Goal: Task Accomplishment & Management: Manage account settings

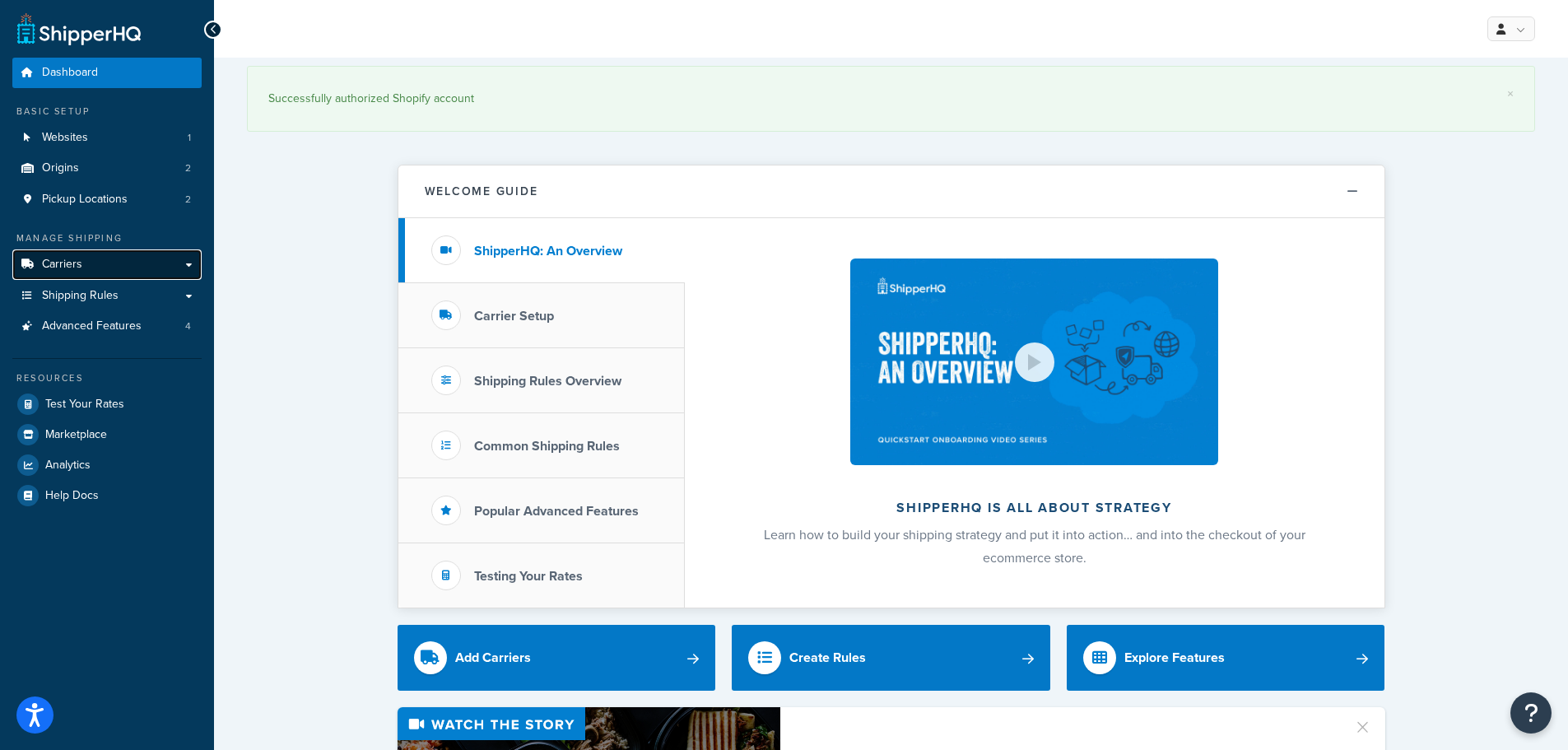
click at [115, 275] on link "Carriers" at bounding box center [107, 265] width 190 height 31
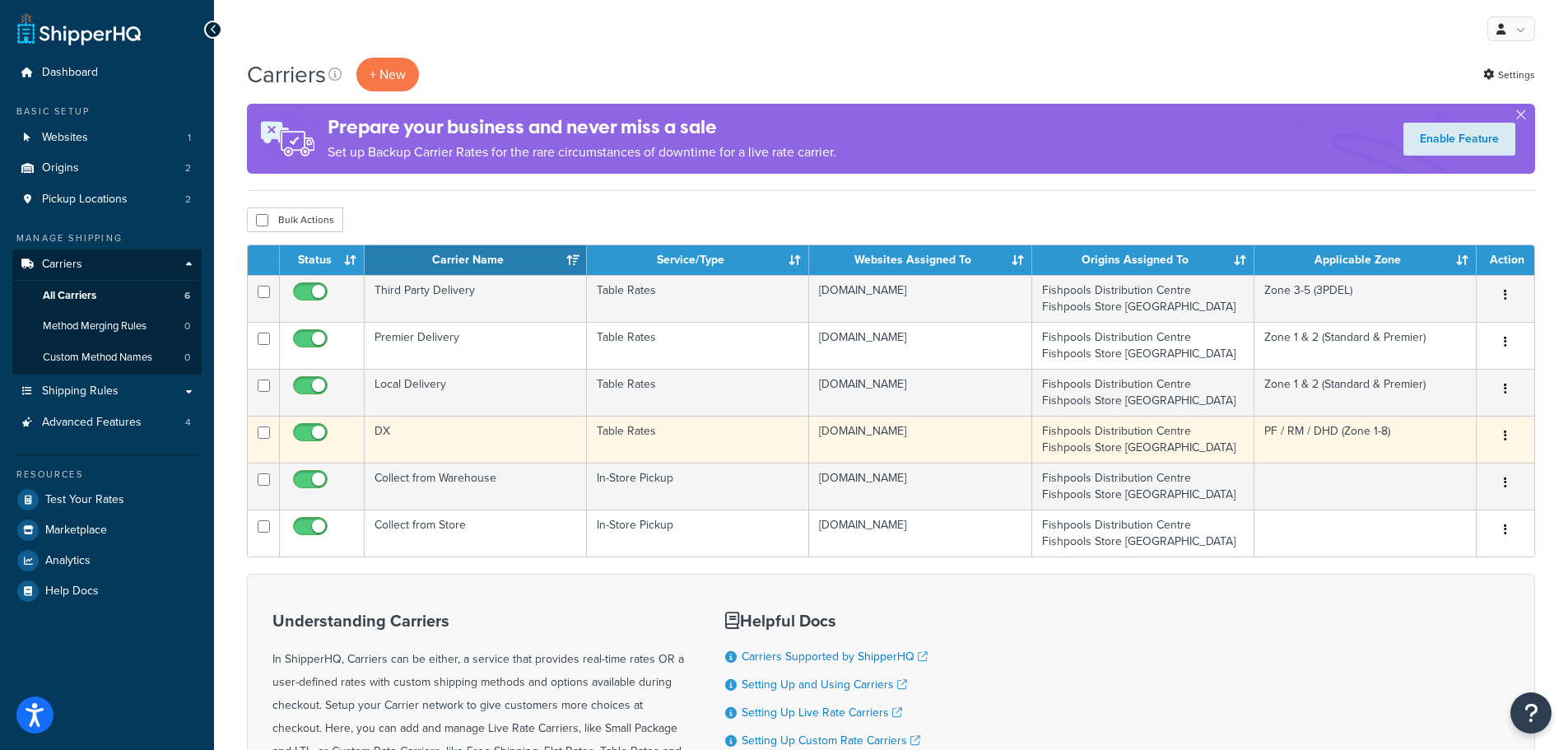
click at [462, 422] on td "DX" at bounding box center [476, 439] width 222 height 47
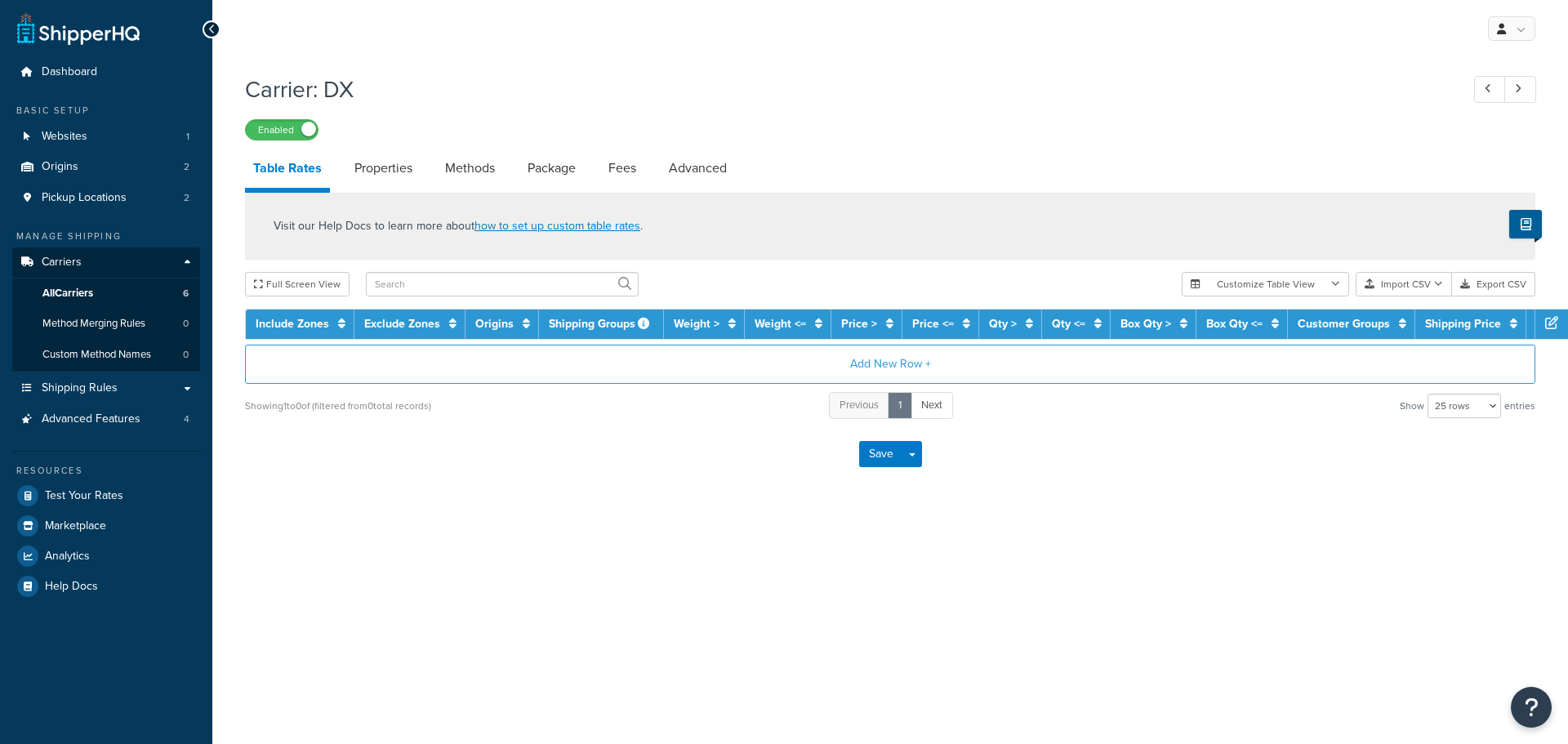
select select "25"
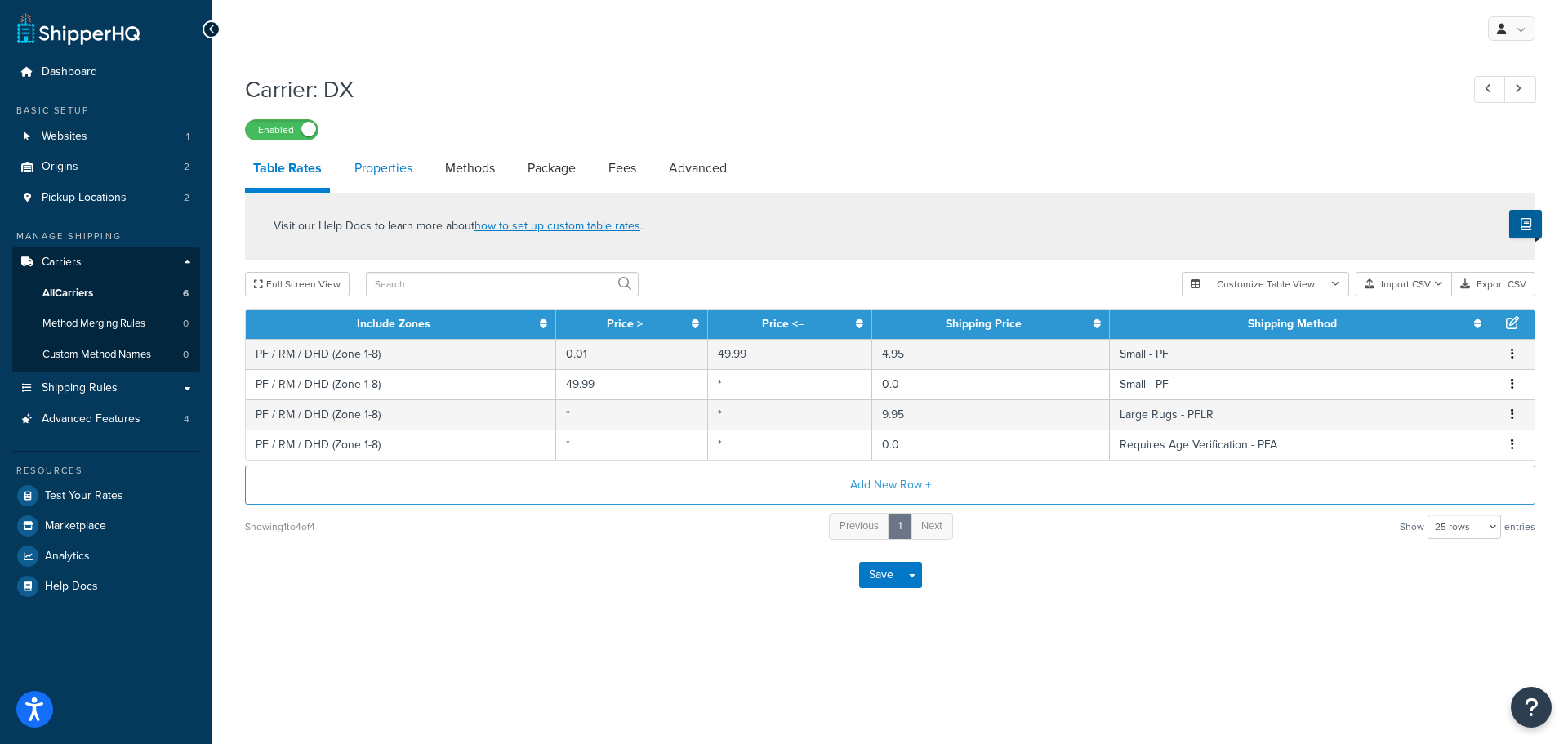
click at [392, 163] on link "Properties" at bounding box center [383, 169] width 74 height 39
select select "HIGHEST"
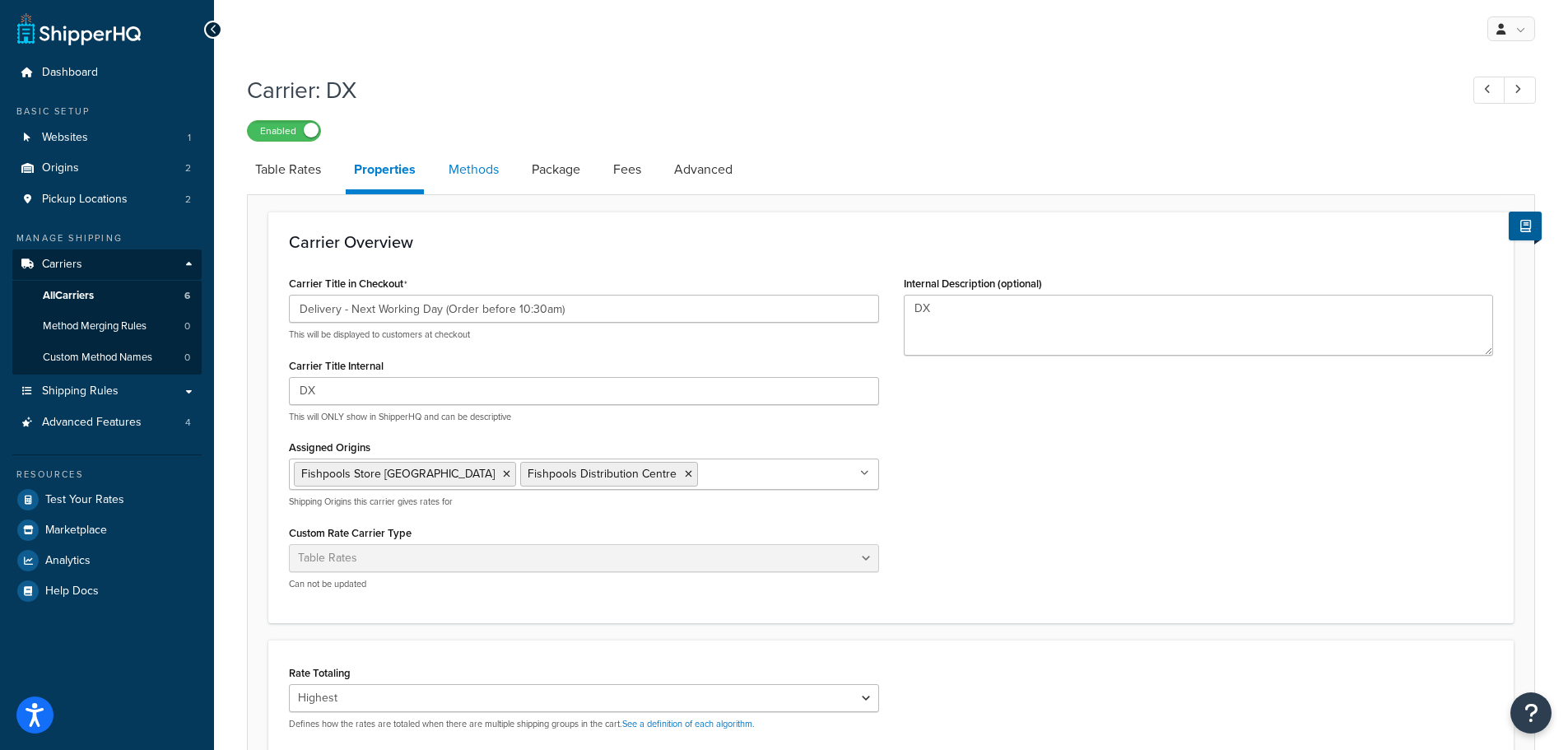
click at [459, 164] on link "Methods" at bounding box center [474, 170] width 67 height 40
select select "25"
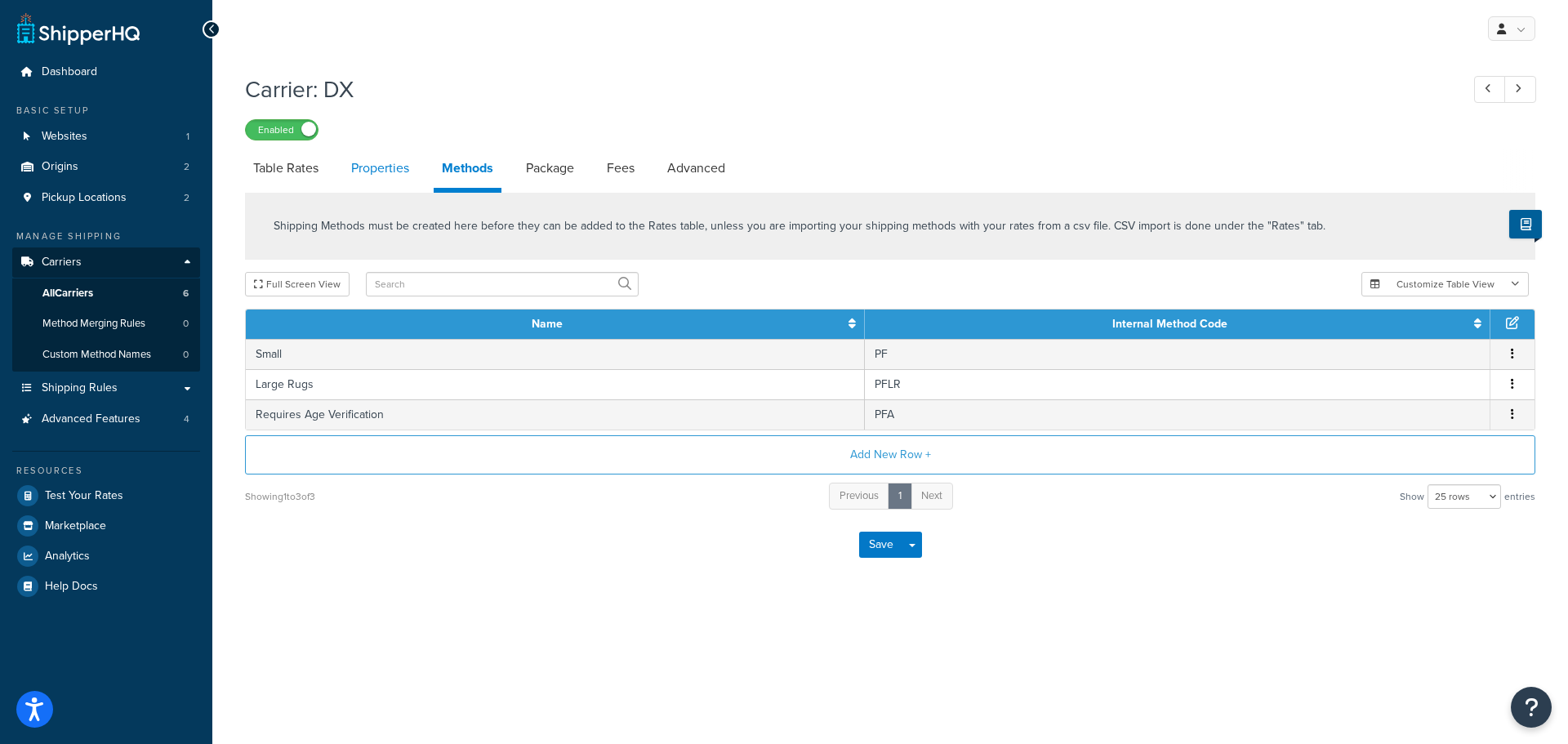
click at [377, 158] on link "Properties" at bounding box center [380, 169] width 74 height 39
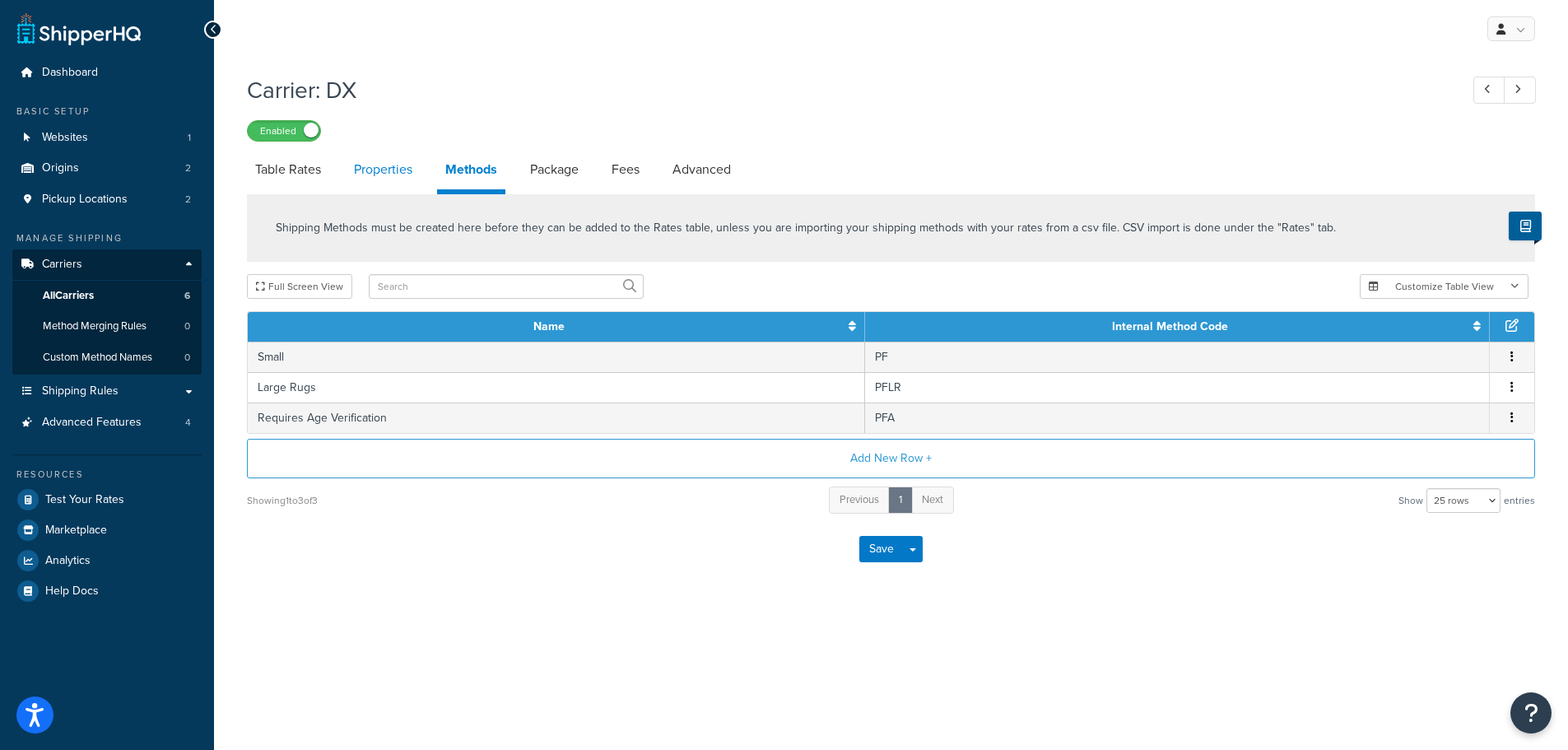
select select "HIGHEST"
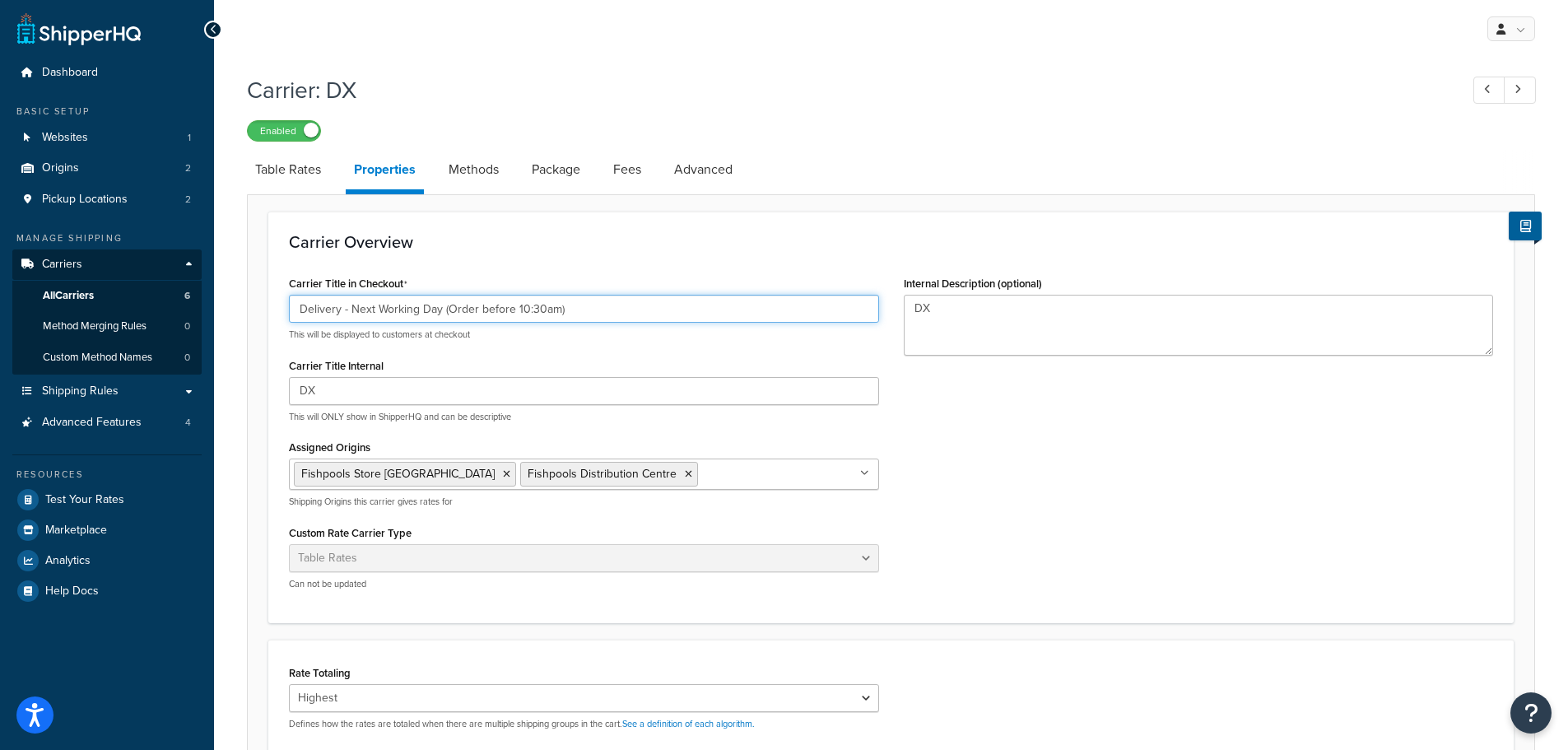
drag, startPoint x: 439, startPoint y: 314, endPoint x: 354, endPoint y: 314, distance: 85.0
click at [354, 314] on input "Delivery - Next Working Day (Order before 10:30am)" at bounding box center [584, 308] width 591 height 28
type input "Delivery - 48 Hour Delivery (Order before 10:30am)"
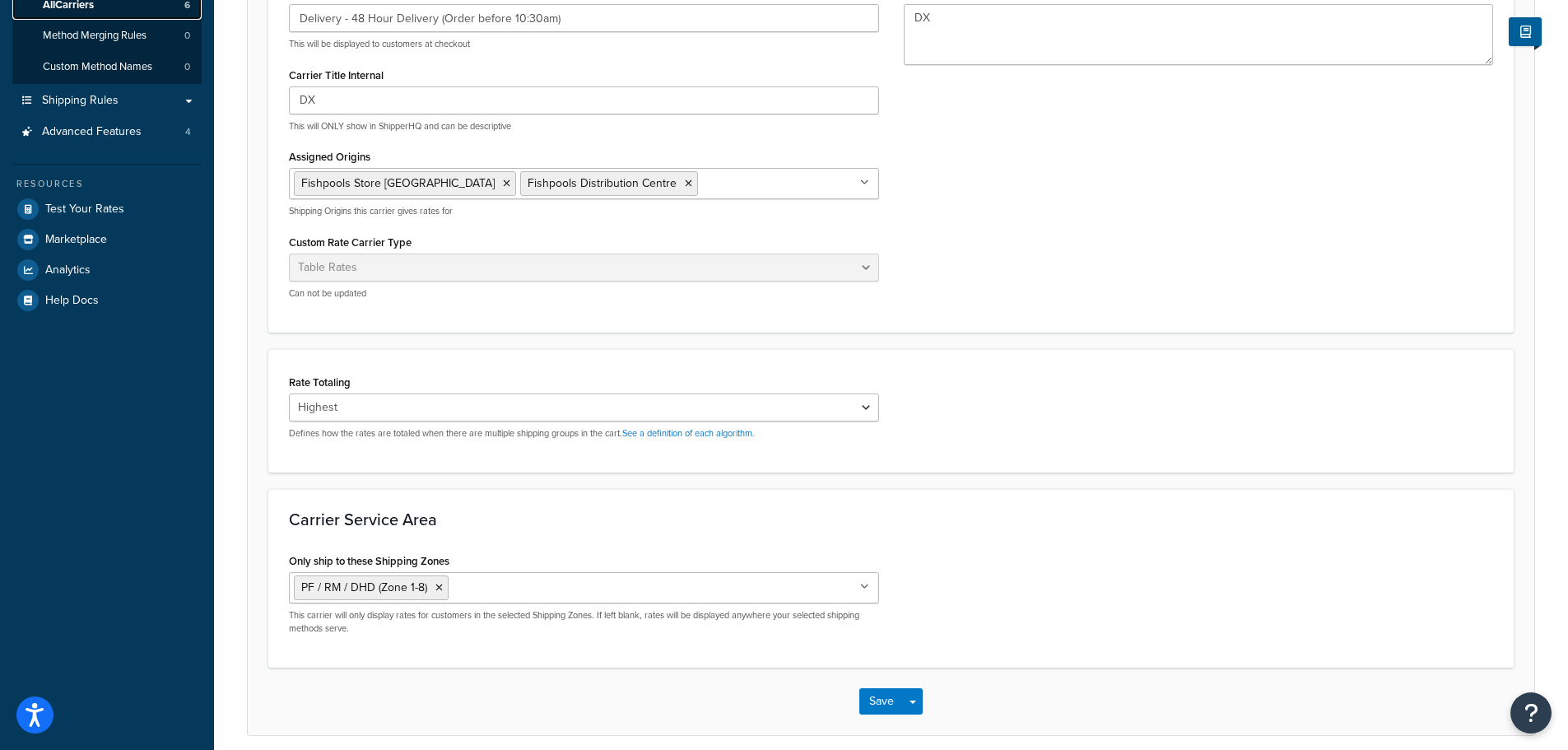
scroll to position [359, 0]
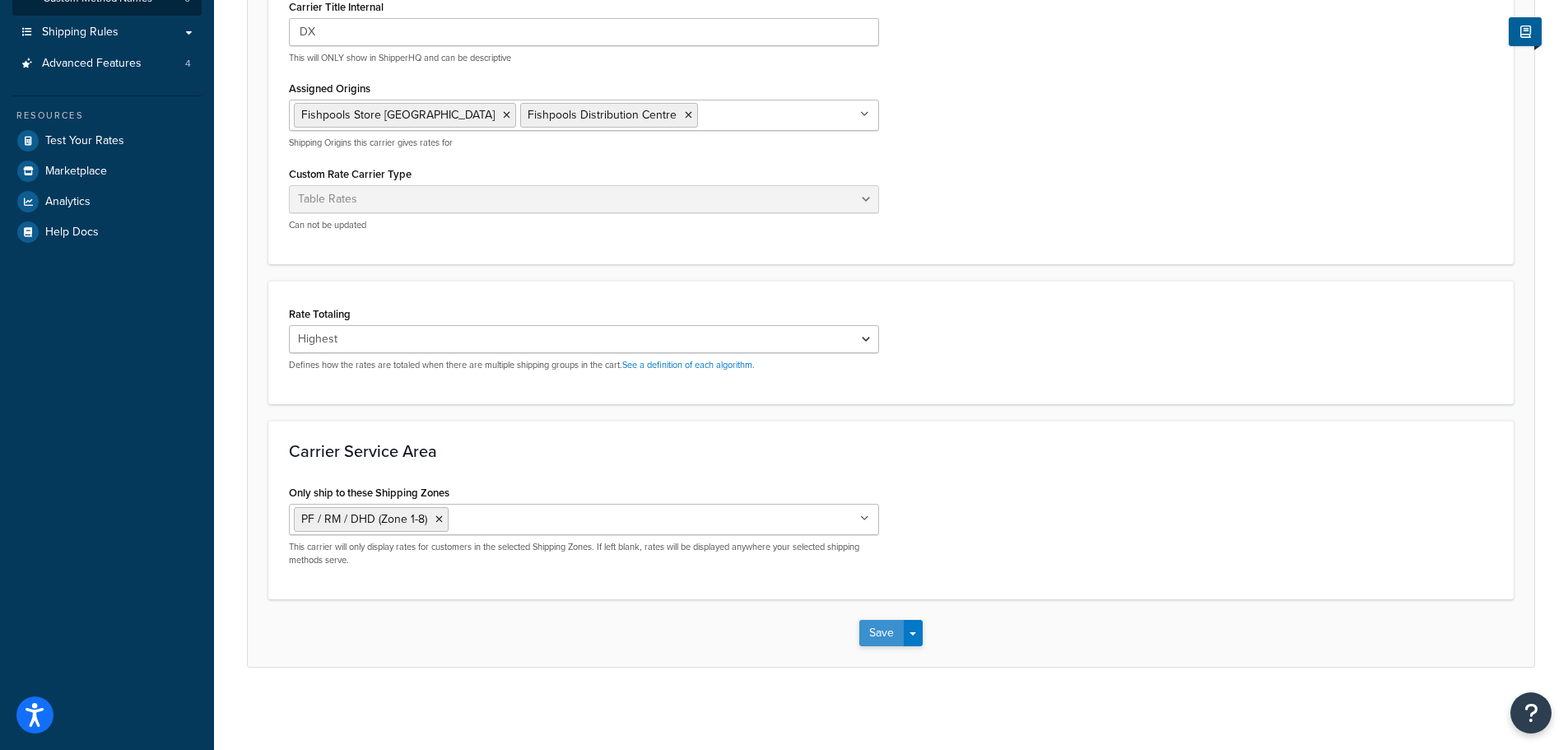
click at [873, 629] on button "Save" at bounding box center [882, 633] width 44 height 26
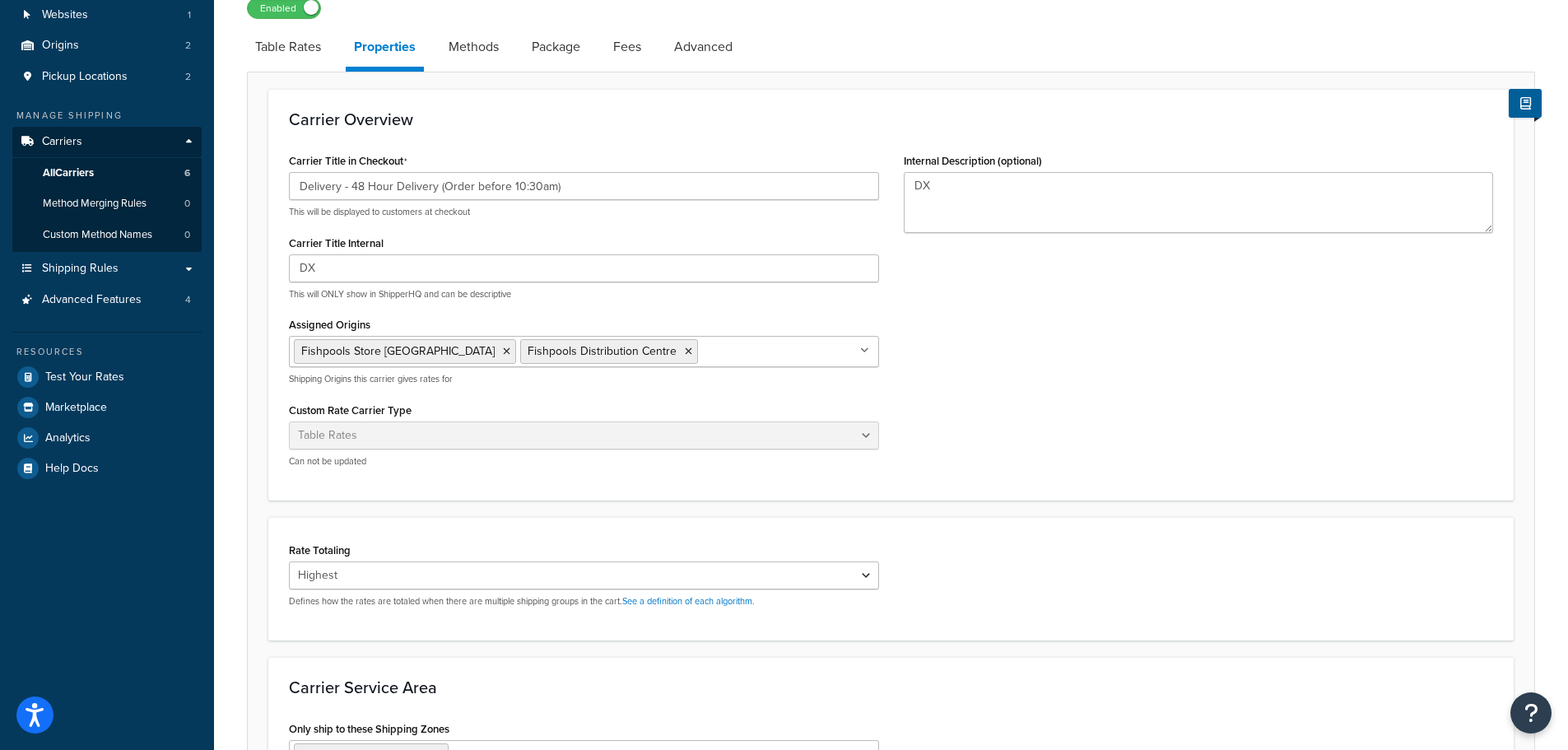
scroll to position [0, 0]
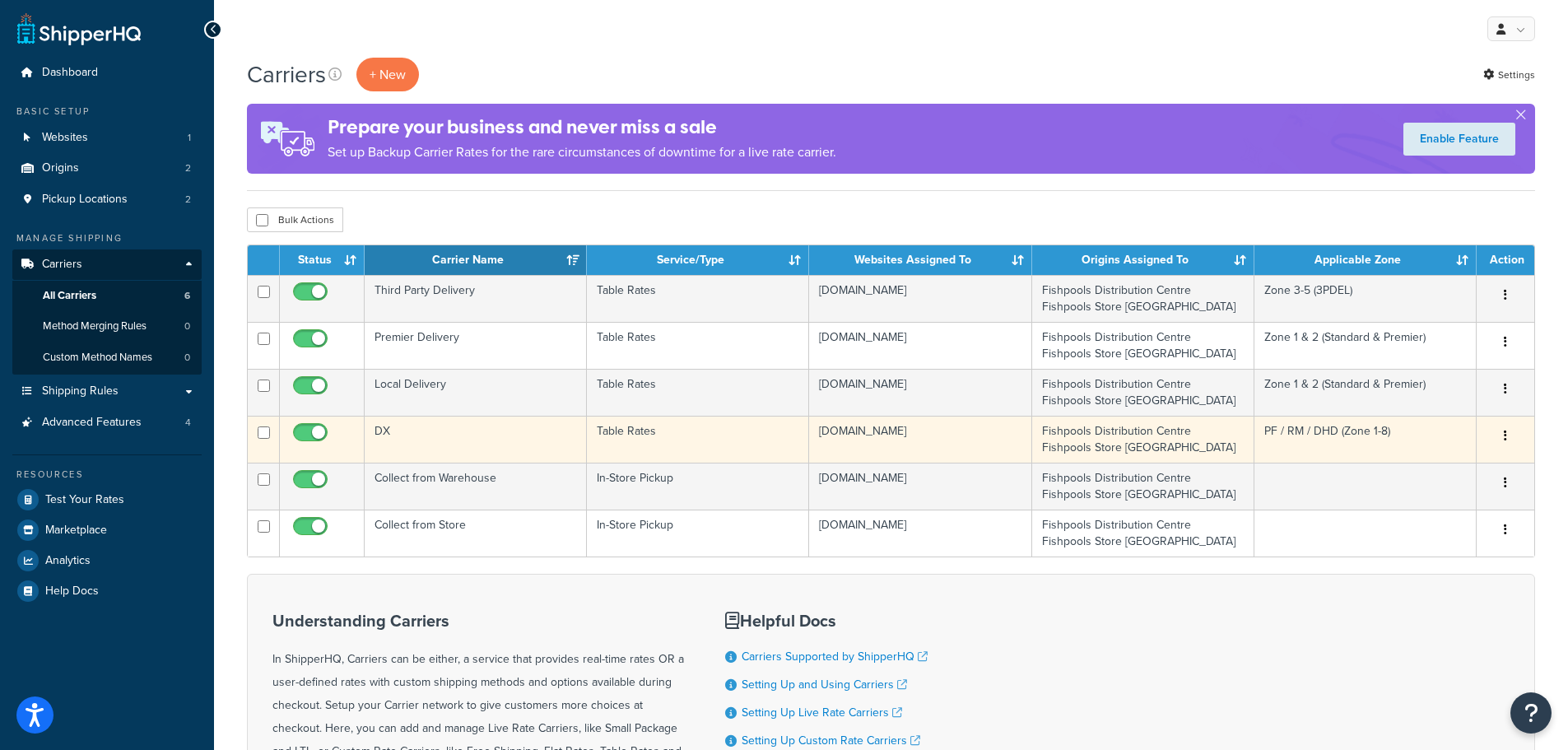
click at [434, 442] on td "DX" at bounding box center [476, 439] width 222 height 47
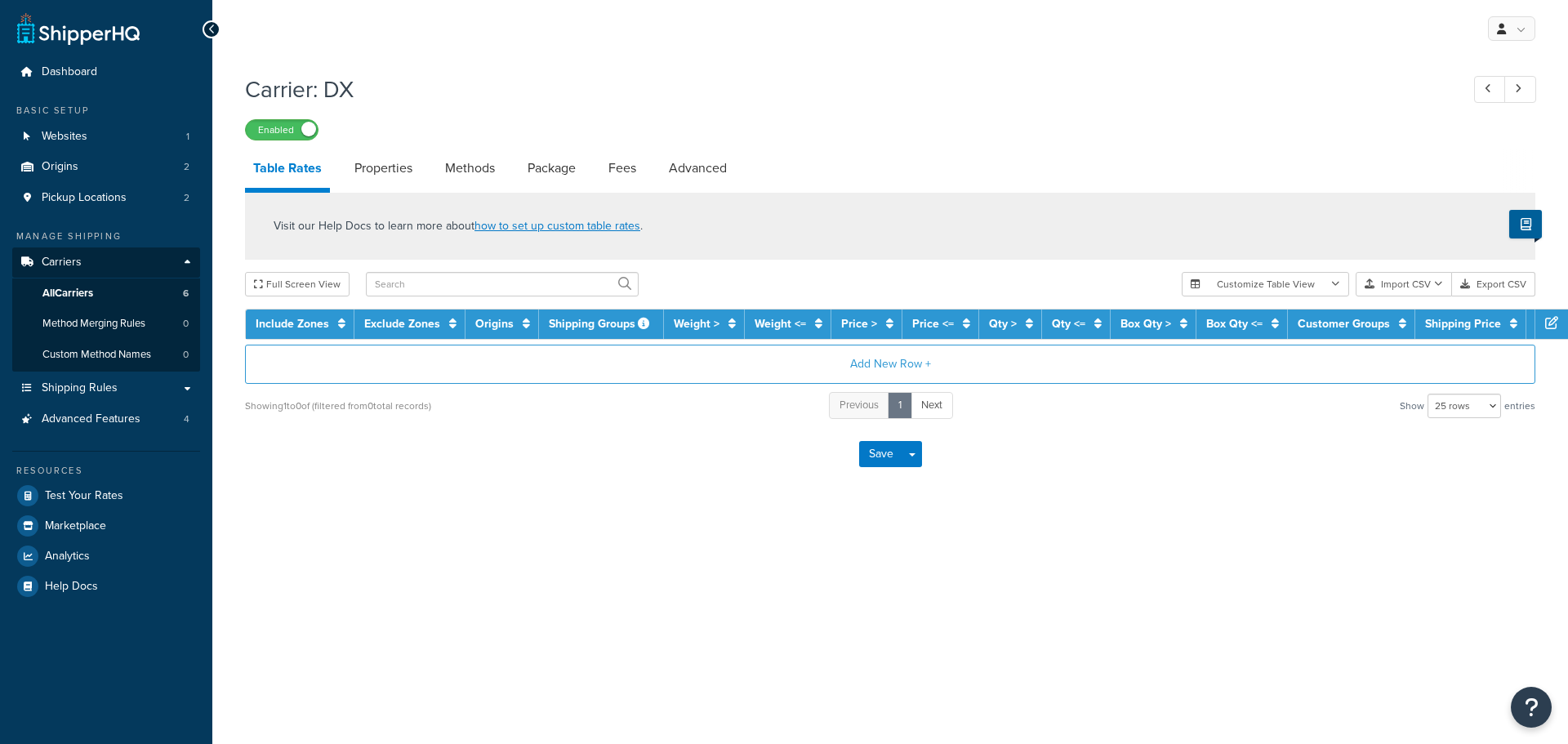
select select "25"
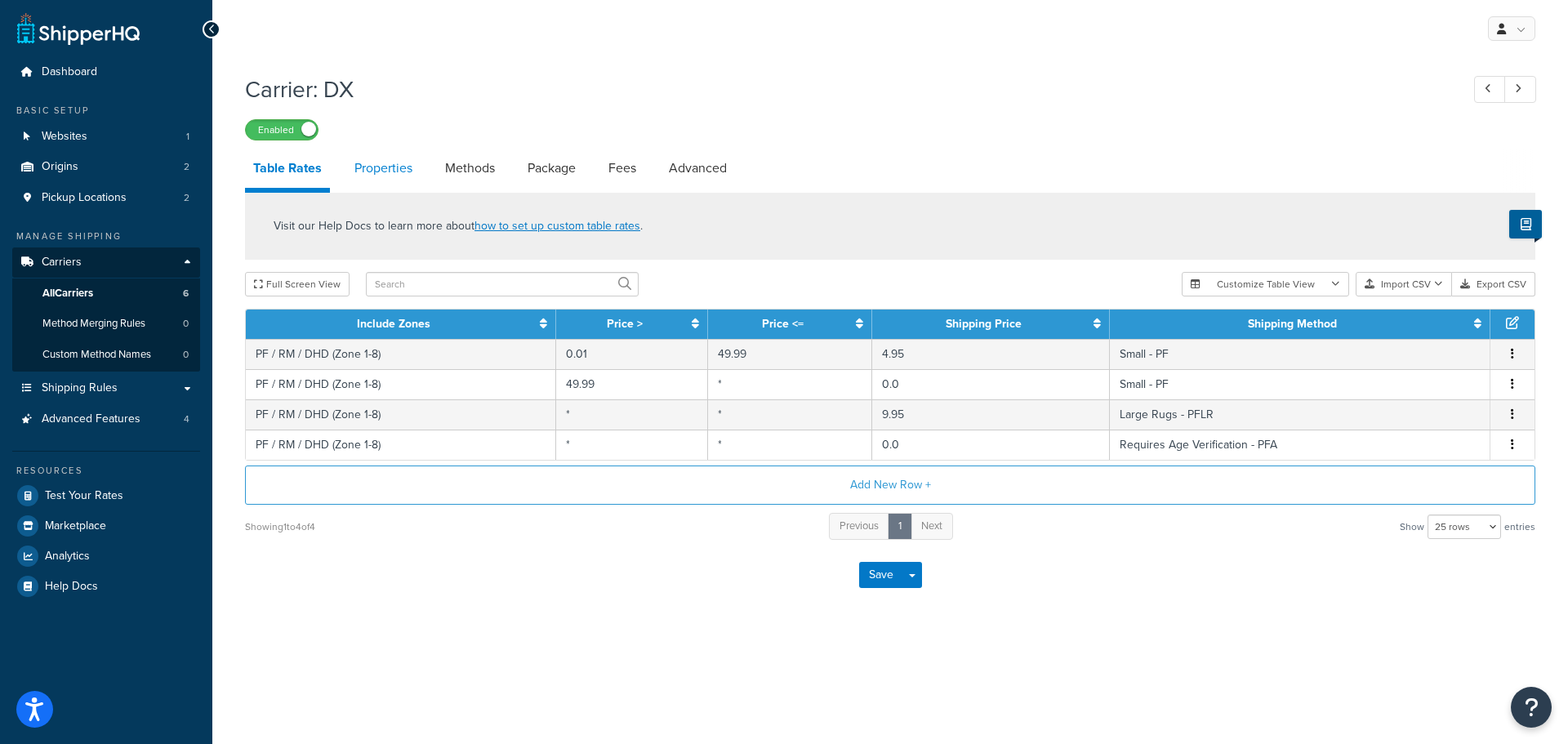
click at [409, 171] on link "Properties" at bounding box center [383, 169] width 74 height 39
select select "HIGHEST"
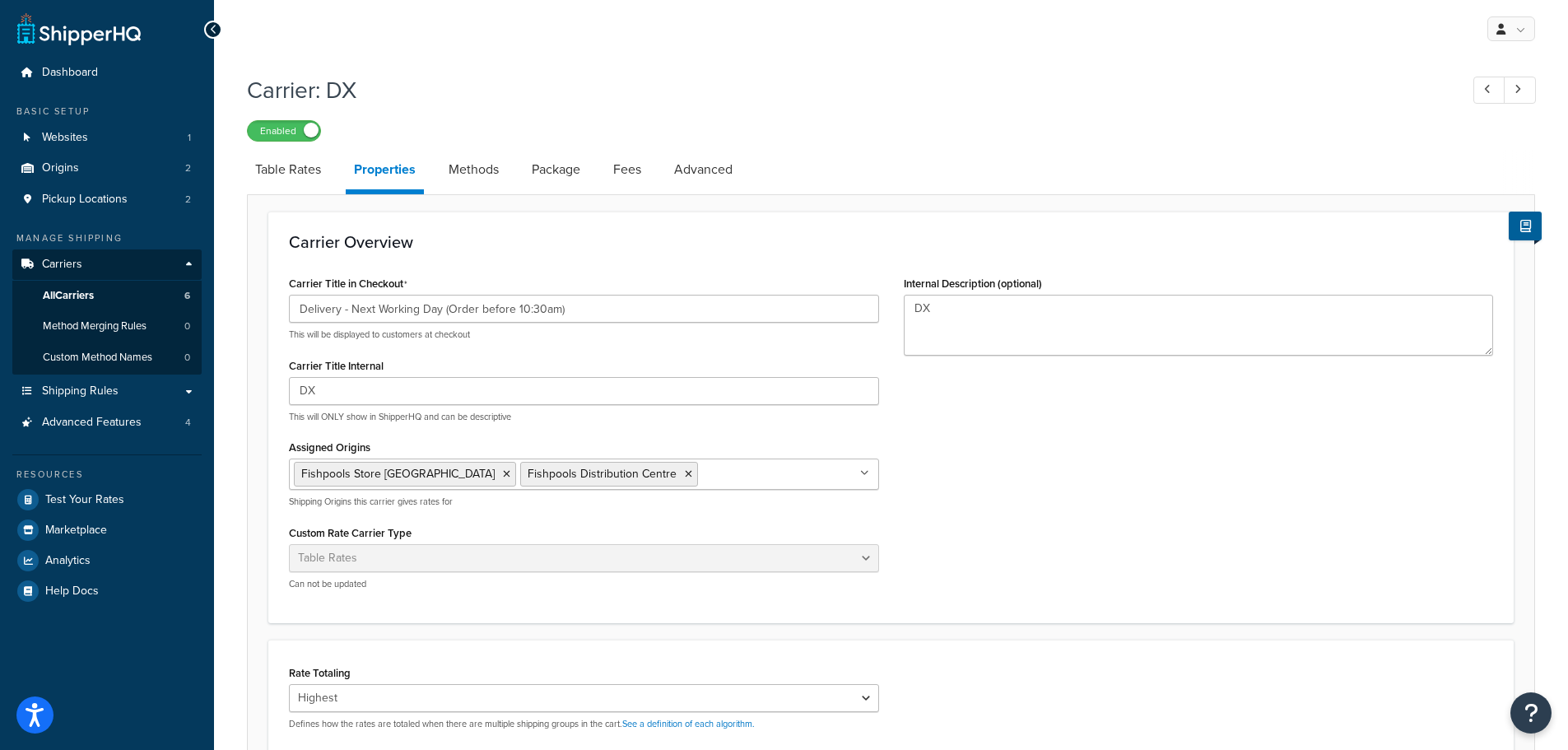
scroll to position [359, 0]
